Goal: Information Seeking & Learning: Learn about a topic

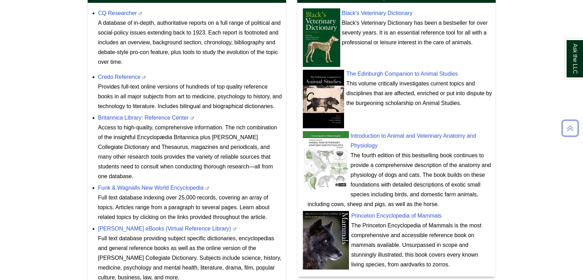
scroll to position [293, 0]
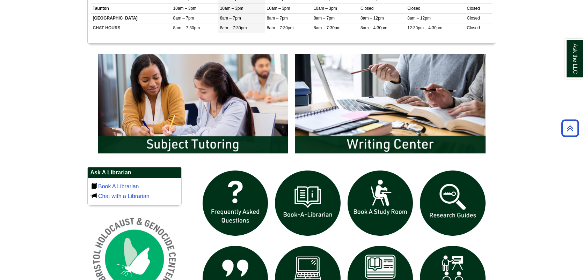
scroll to position [341, 0]
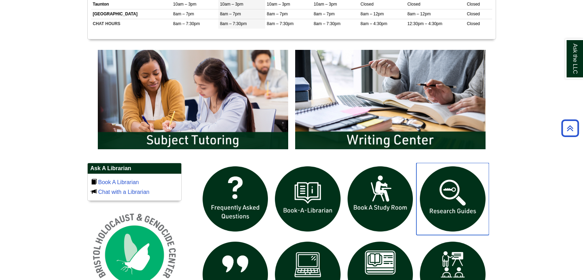
click at [447, 197] on img "slideshow" at bounding box center [452, 199] width 73 height 73
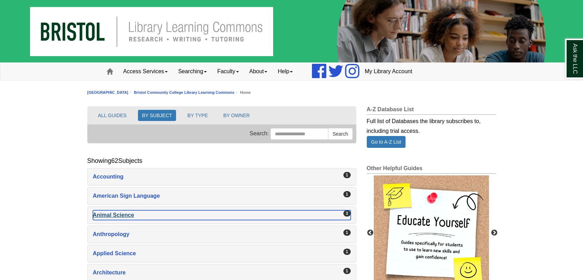
click at [296, 213] on div "Animal Science , 3 guides" at bounding box center [222, 215] width 258 height 10
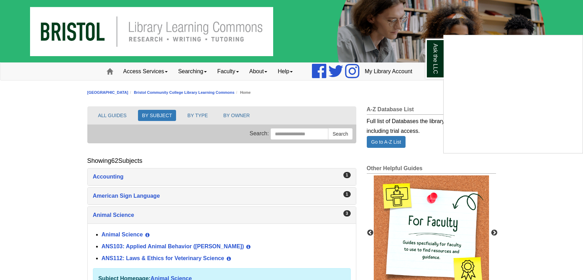
click at [201, 246] on div "Ask the LLC" at bounding box center [291, 140] width 583 height 280
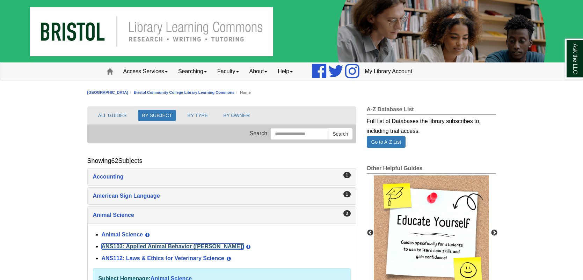
click at [181, 247] on link "ANS103: Applied Animal Behavior (Winokur)" at bounding box center [173, 247] width 142 height 6
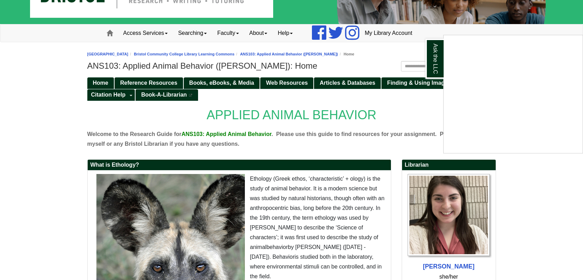
scroll to position [69, 0]
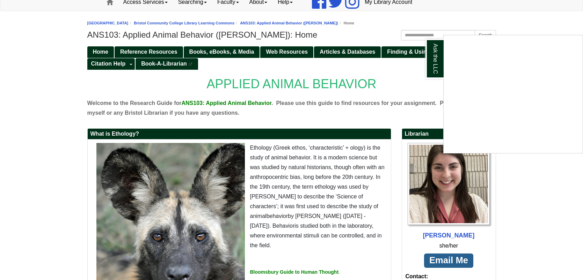
click at [548, 24] on div "Ask the LLC" at bounding box center [291, 140] width 583 height 280
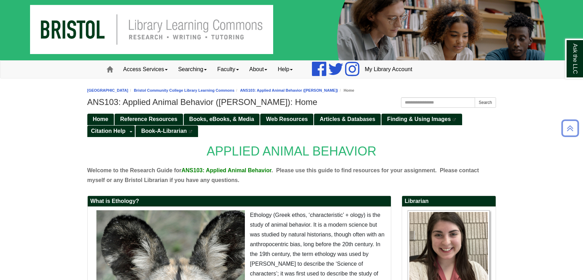
scroll to position [0, 0]
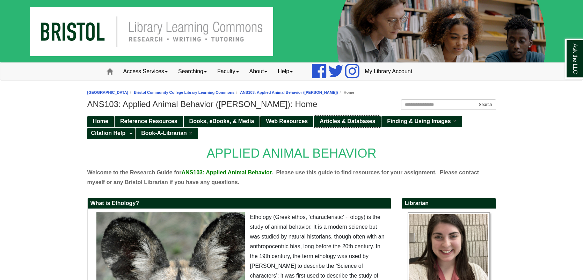
click at [362, 126] on link "Articles & Databases" at bounding box center [347, 122] width 67 height 12
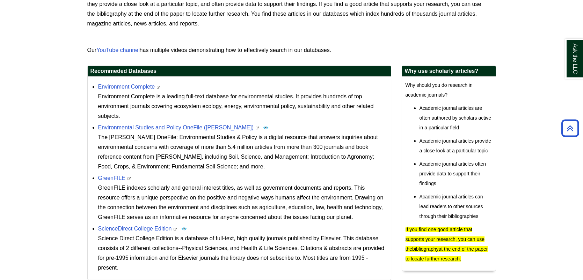
scroll to position [181, 0]
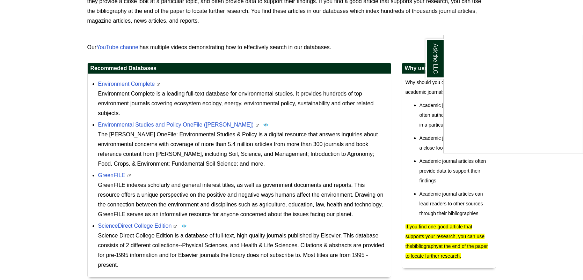
click at [115, 84] on div "Ask the LLC" at bounding box center [291, 140] width 583 height 280
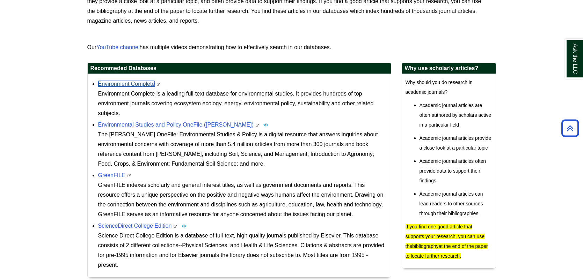
click at [123, 86] on link "Environment Complete" at bounding box center [126, 84] width 57 height 6
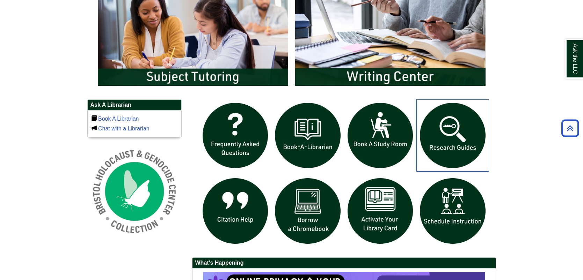
click at [463, 140] on img "slideshow" at bounding box center [452, 135] width 73 height 73
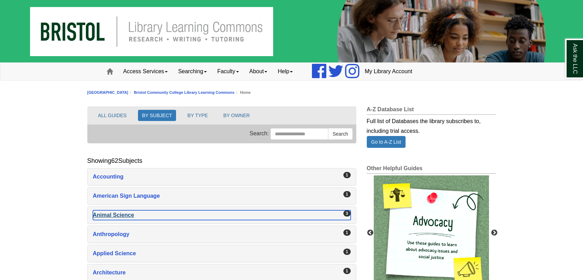
click at [126, 214] on div "Animal Science , 3 guides" at bounding box center [222, 215] width 258 height 10
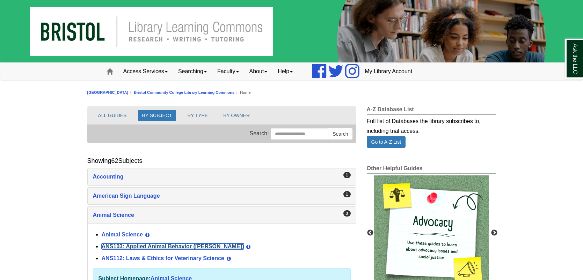
click at [138, 249] on link "ANS103: Applied Animal Behavior ([PERSON_NAME])" at bounding box center [173, 247] width 142 height 6
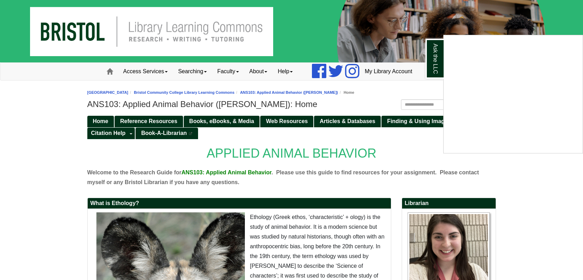
click at [396, 87] on div "Ask the LLC" at bounding box center [291, 140] width 583 height 280
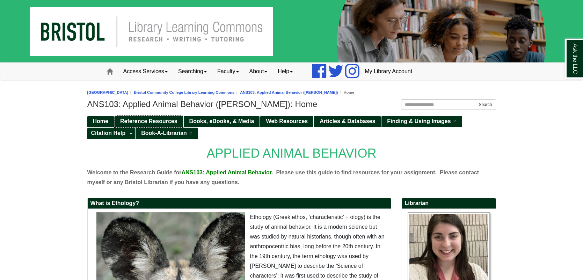
click at [169, 120] on span "Reference Resources" at bounding box center [148, 121] width 57 height 6
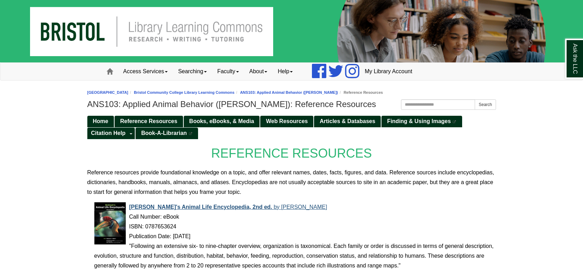
scroll to position [14, 0]
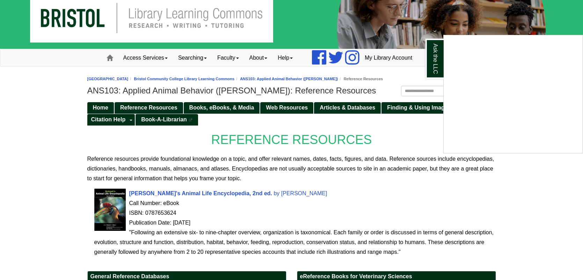
click at [173, 192] on div "Ask the LLC" at bounding box center [291, 140] width 583 height 280
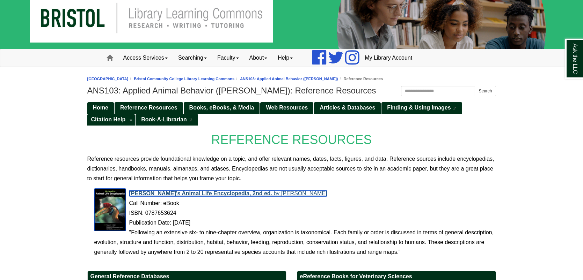
click at [228, 192] on span "Grzimek's Animal Life Encyclopedia, 2nd ed." at bounding box center [200, 194] width 143 height 6
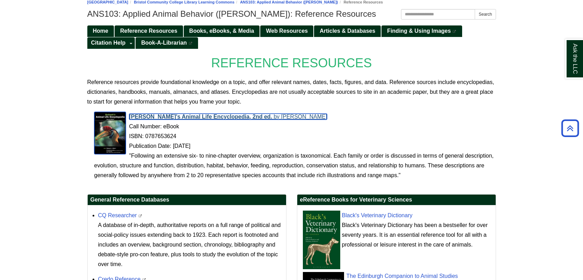
scroll to position [88, 0]
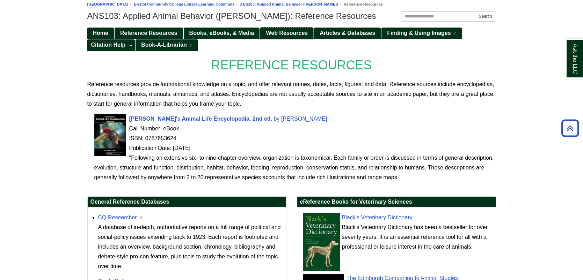
click at [287, 33] on span "Web Resources" at bounding box center [287, 33] width 42 height 6
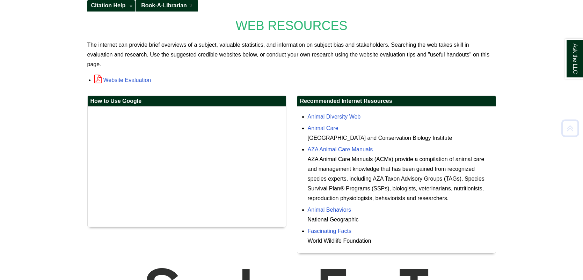
scroll to position [139, 0]
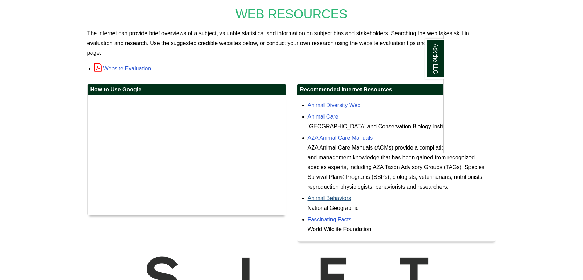
click at [326, 187] on div "Ask the LLC" at bounding box center [291, 140] width 583 height 280
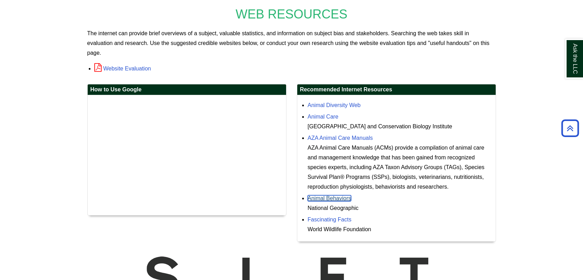
click at [319, 195] on link "Animal Behaviors" at bounding box center [329, 198] width 44 height 6
